Goal: Information Seeking & Learning: Learn about a topic

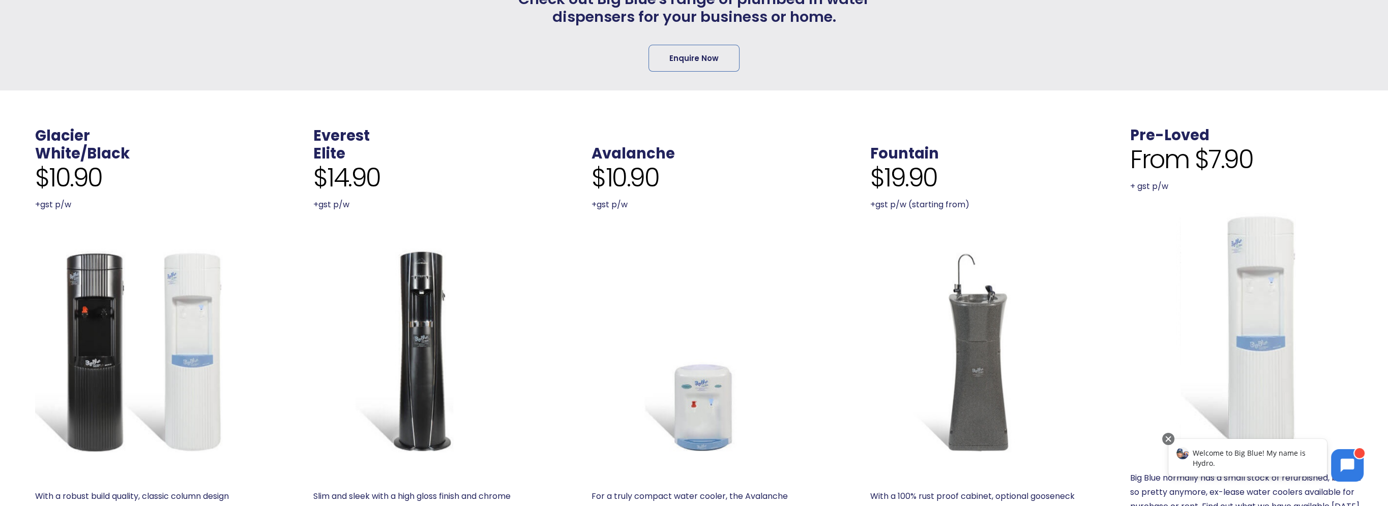
scroll to position [356, 0]
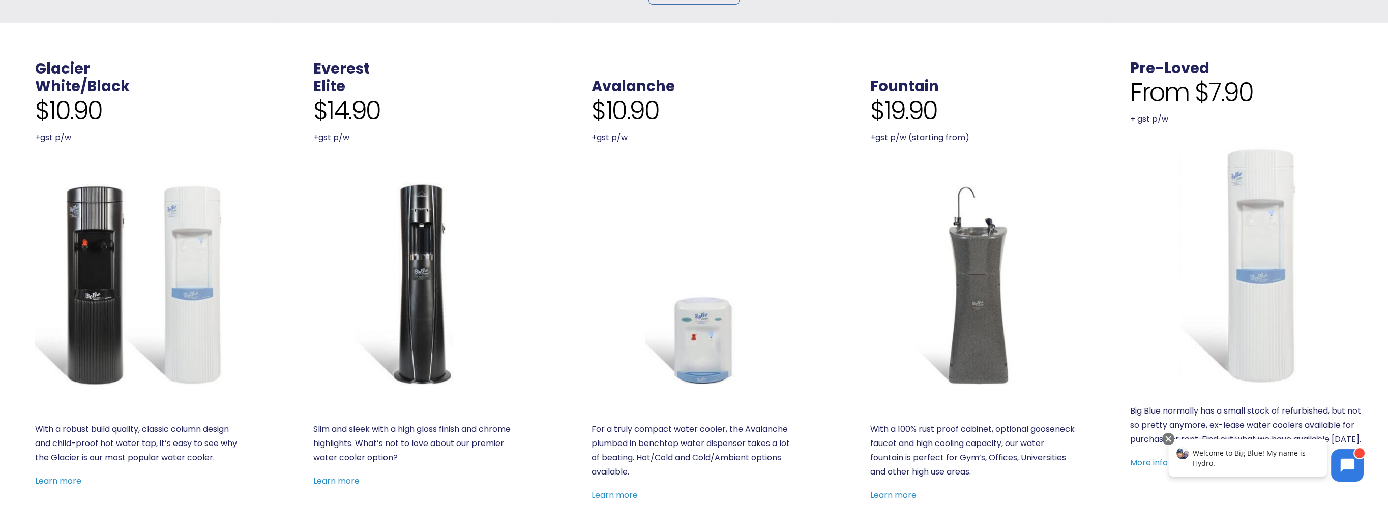
click at [423, 278] on img at bounding box center [415, 284] width 204 height 204
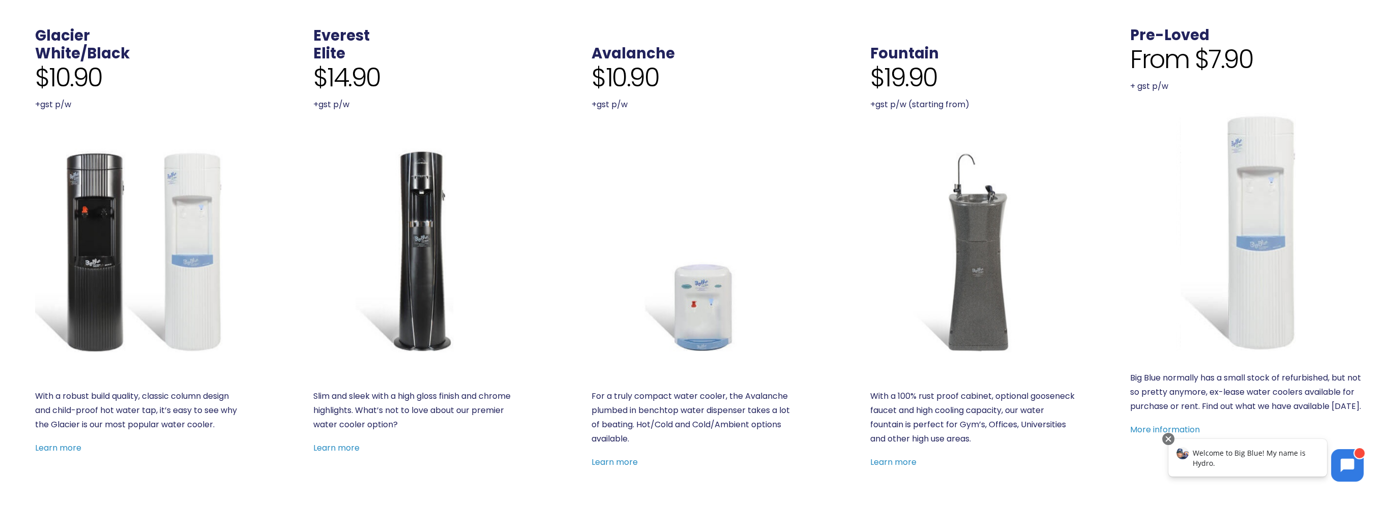
scroll to position [407, 0]
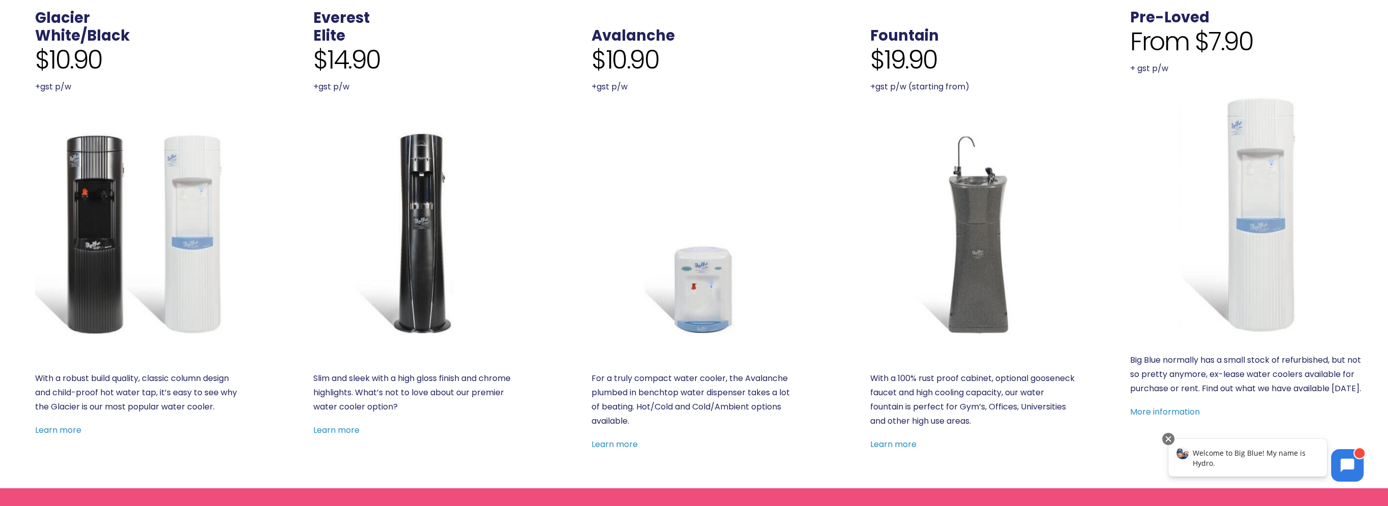
click at [93, 302] on img at bounding box center [137, 233] width 204 height 204
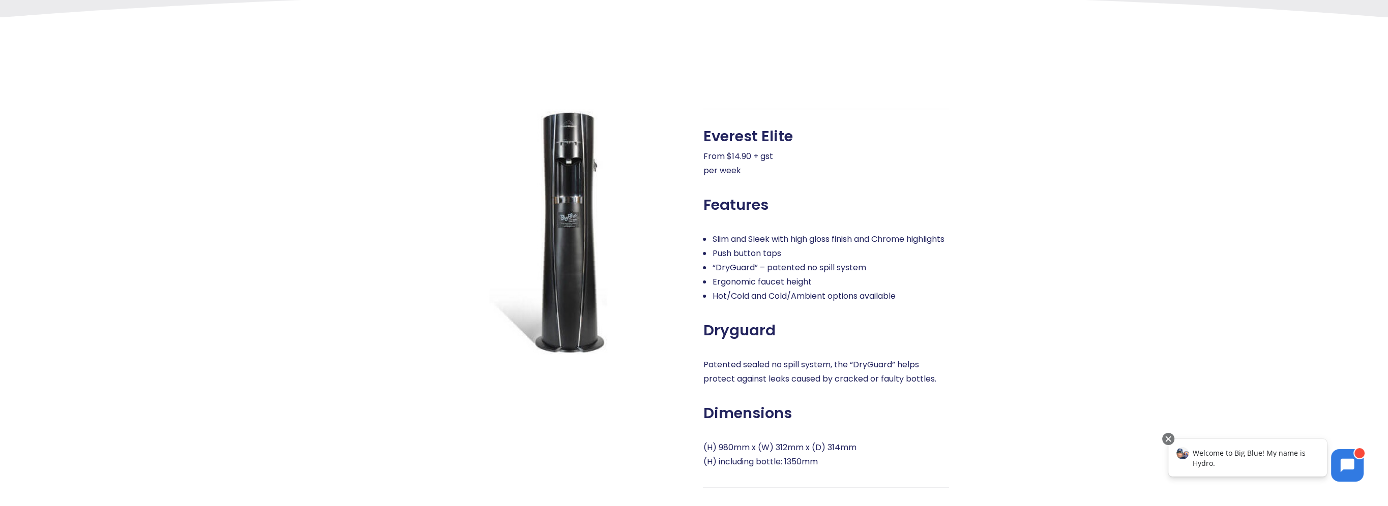
scroll to position [356, 0]
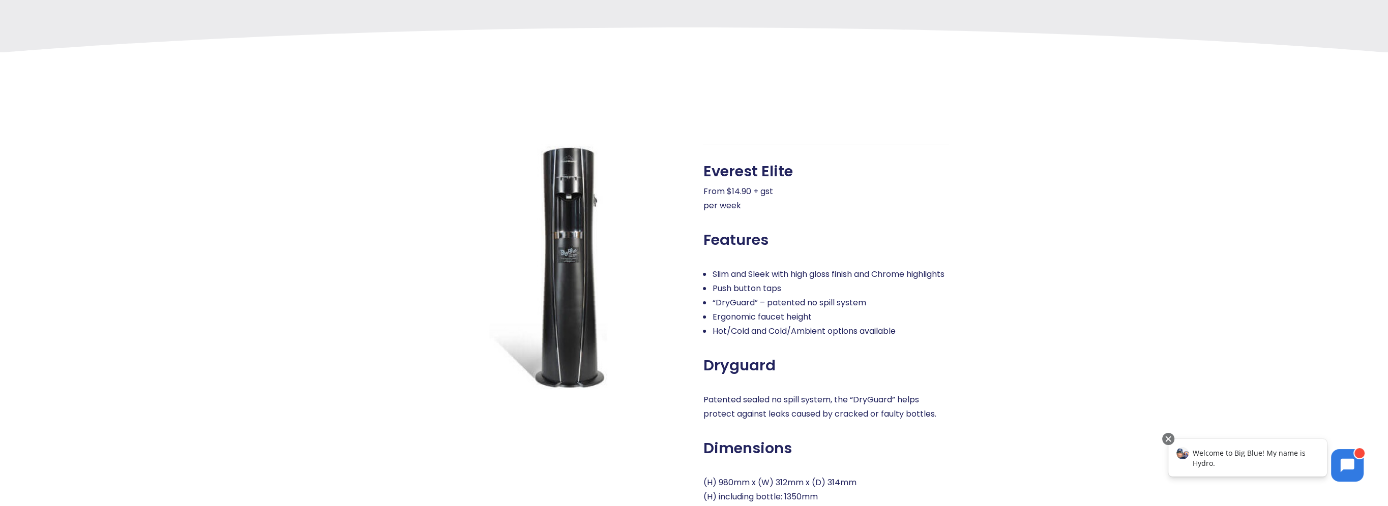
click at [590, 215] on img at bounding box center [561, 267] width 246 height 246
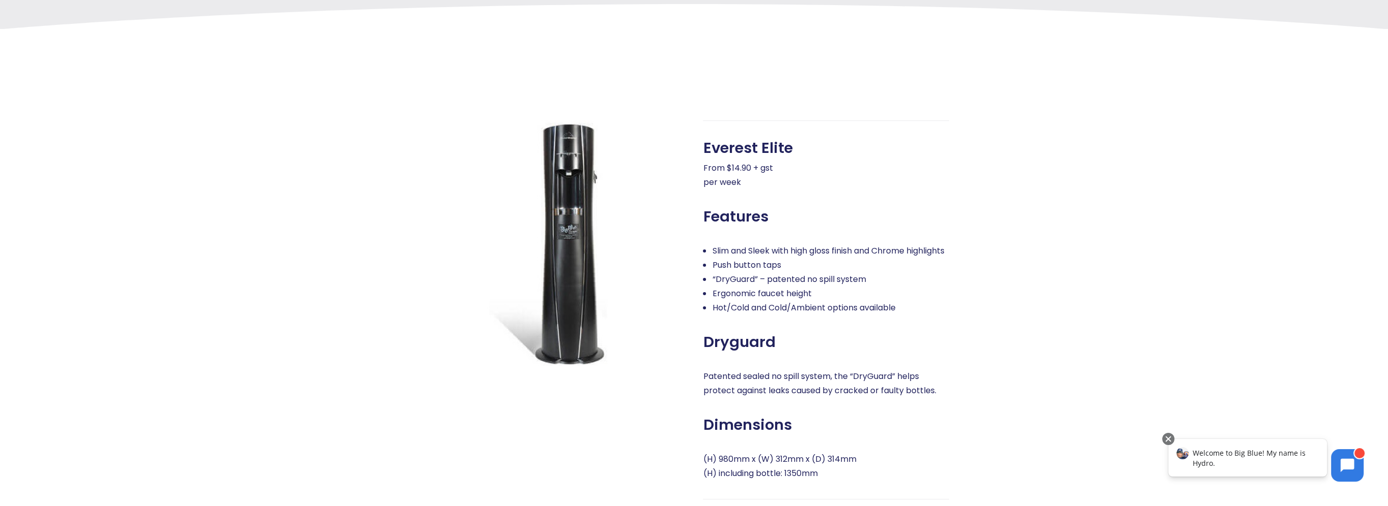
scroll to position [305, 0]
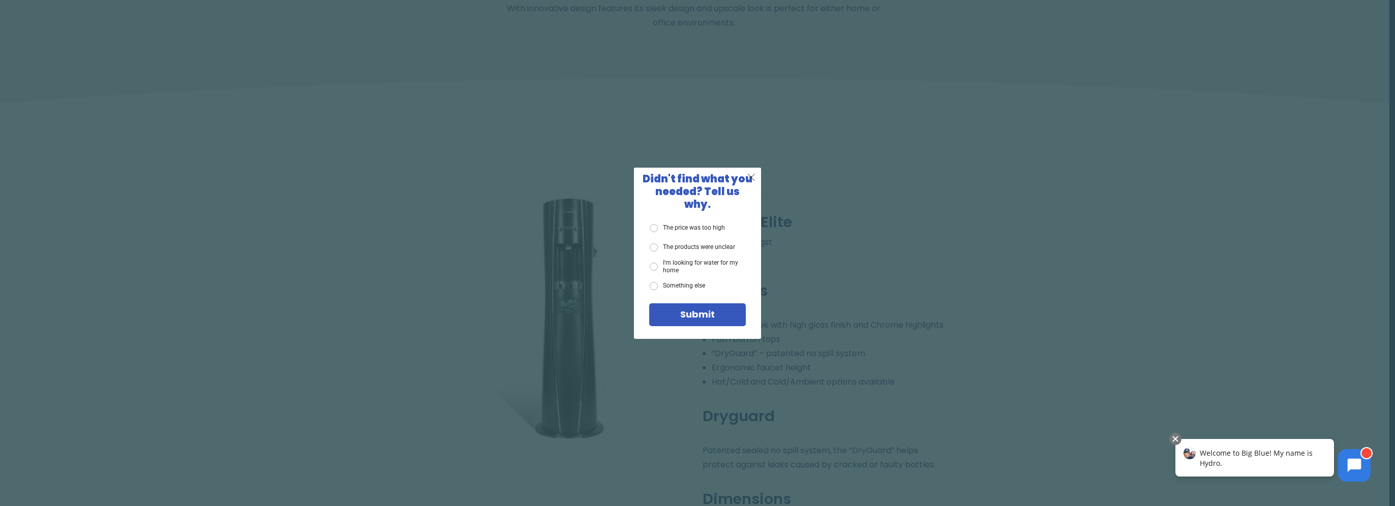
click at [753, 181] on span "X" at bounding box center [751, 177] width 9 height 13
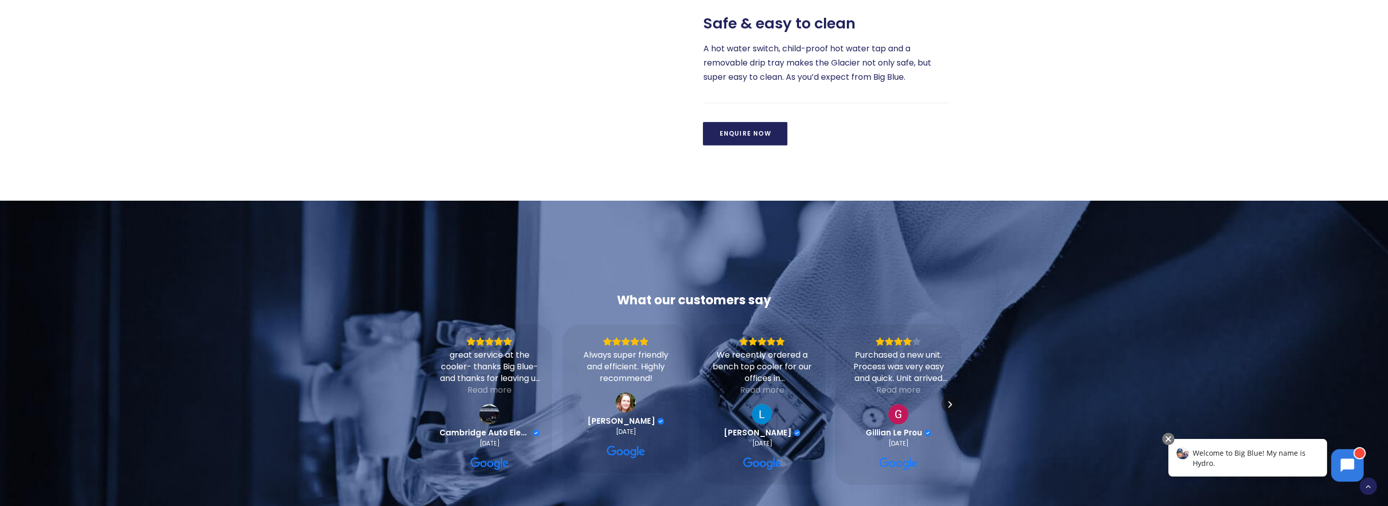
scroll to position [814, 0]
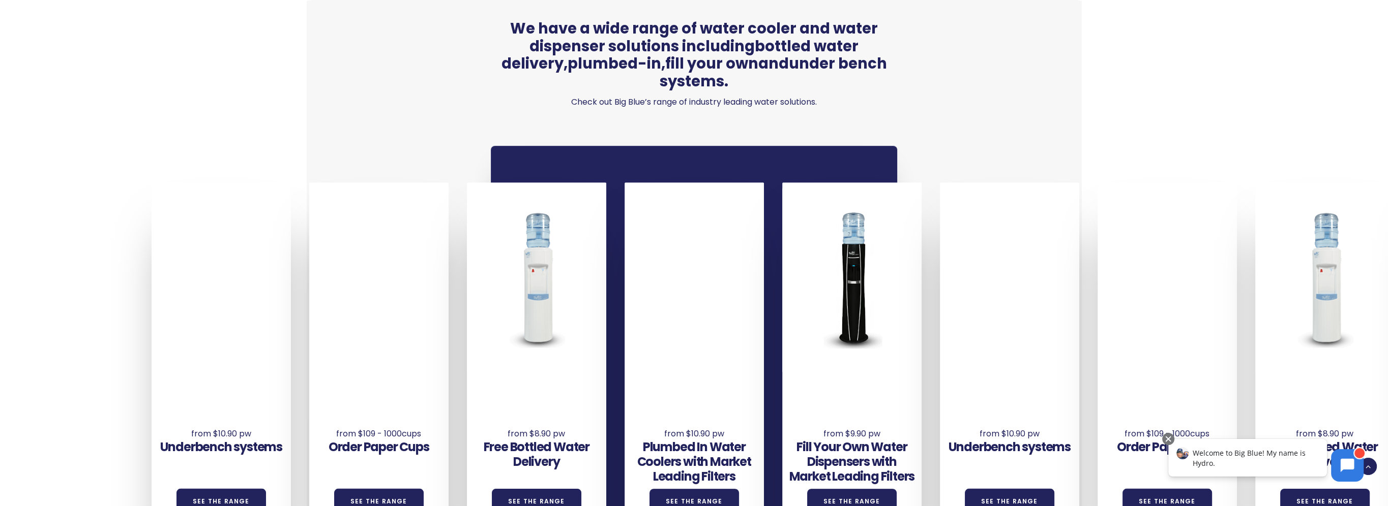
scroll to position [1017, 0]
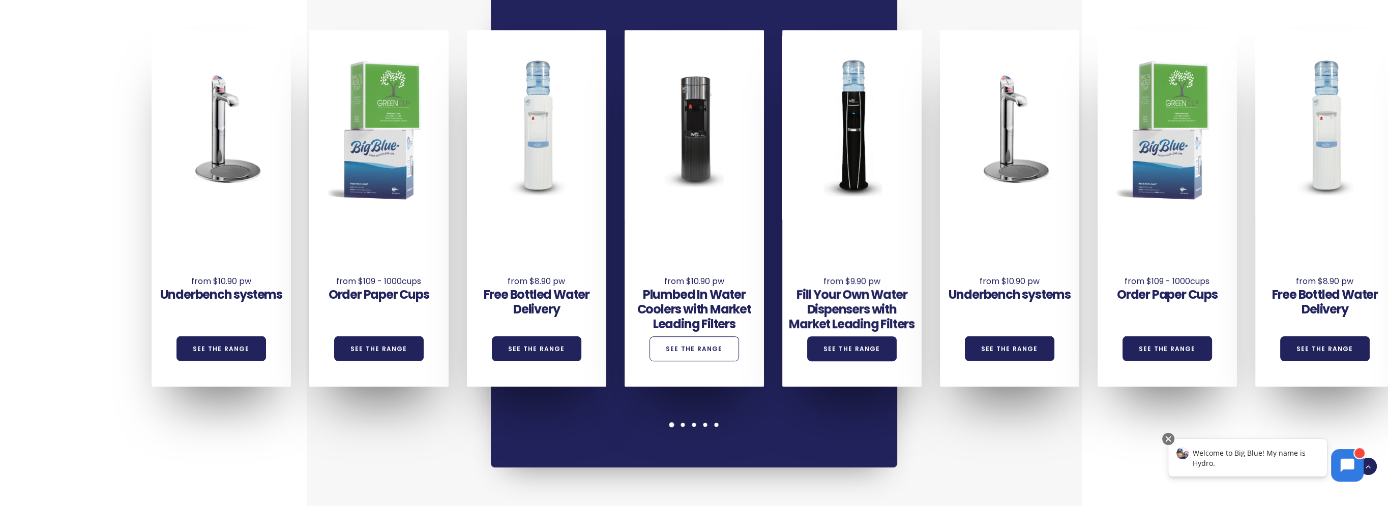
click at [692, 339] on link "See the Range" at bounding box center [693, 349] width 89 height 25
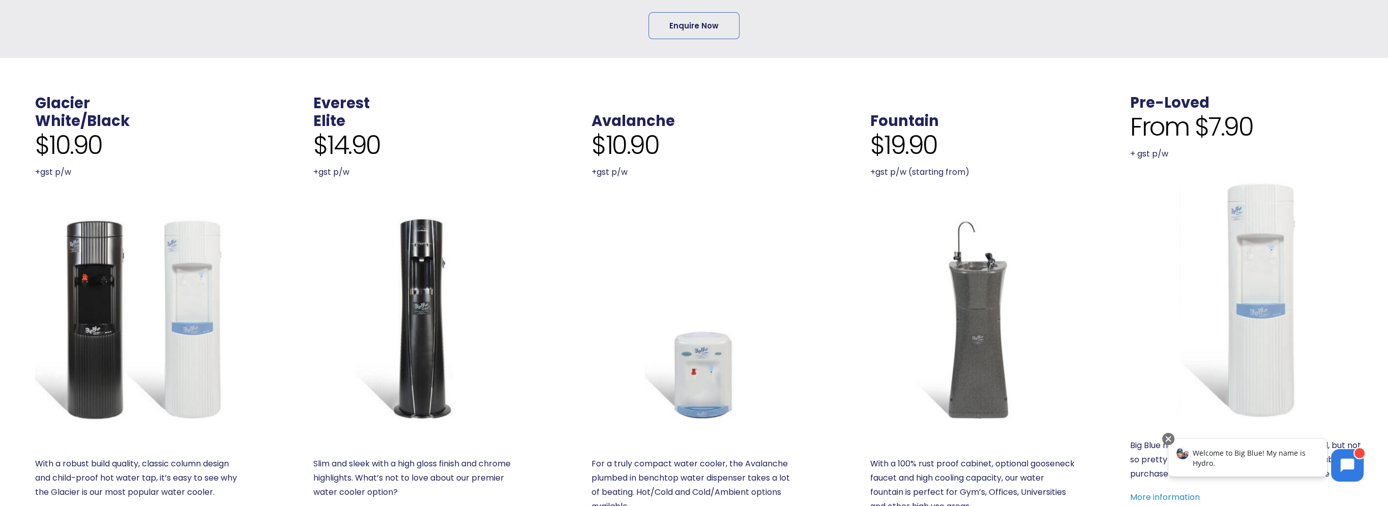
scroll to position [356, 0]
